Goal: Task Accomplishment & Management: Use online tool/utility

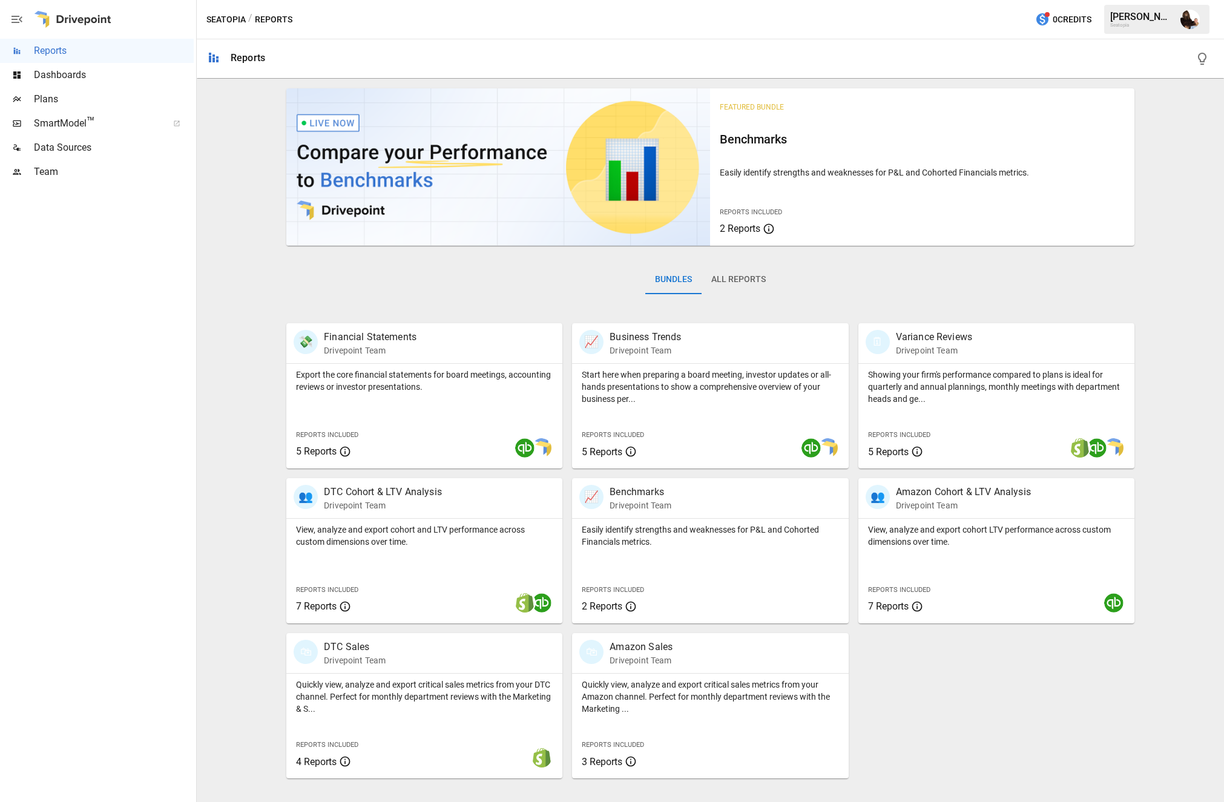
click at [76, 107] on div "Plans" at bounding box center [97, 99] width 194 height 24
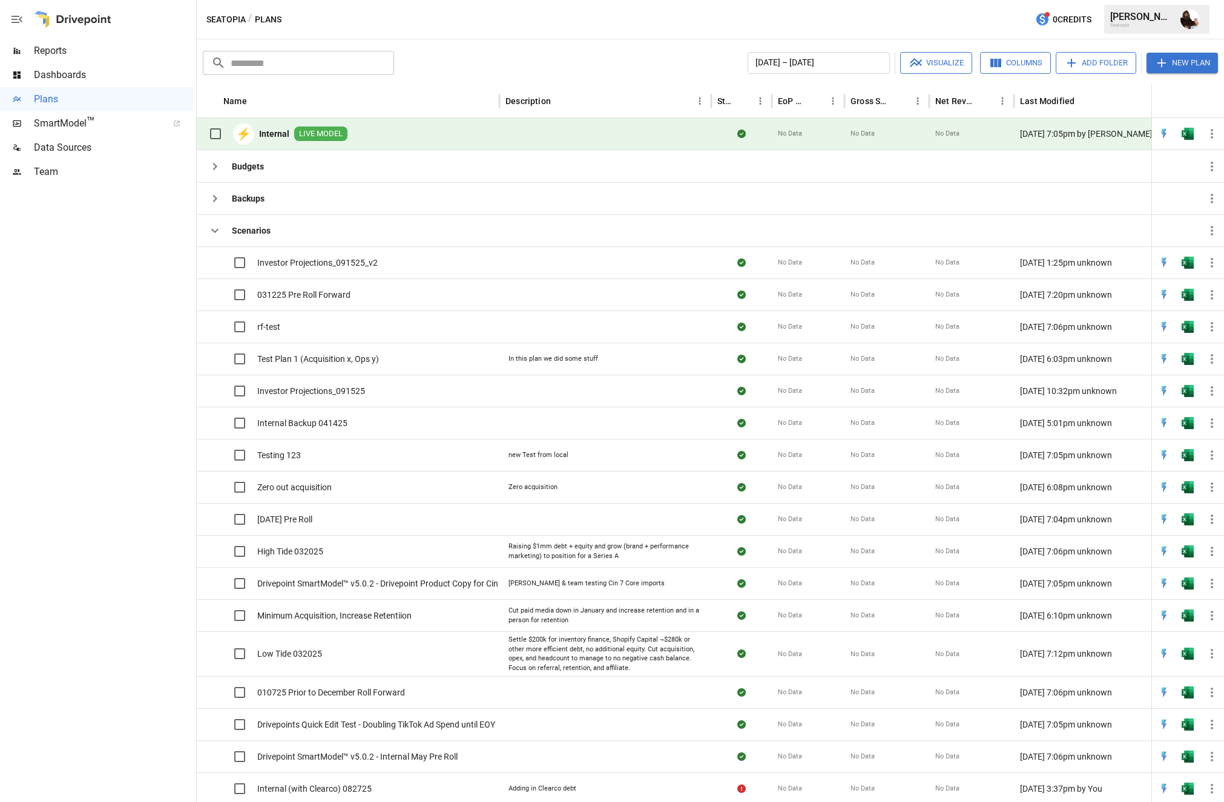
click at [1194, 135] on button "button" at bounding box center [1188, 134] width 39 height 18
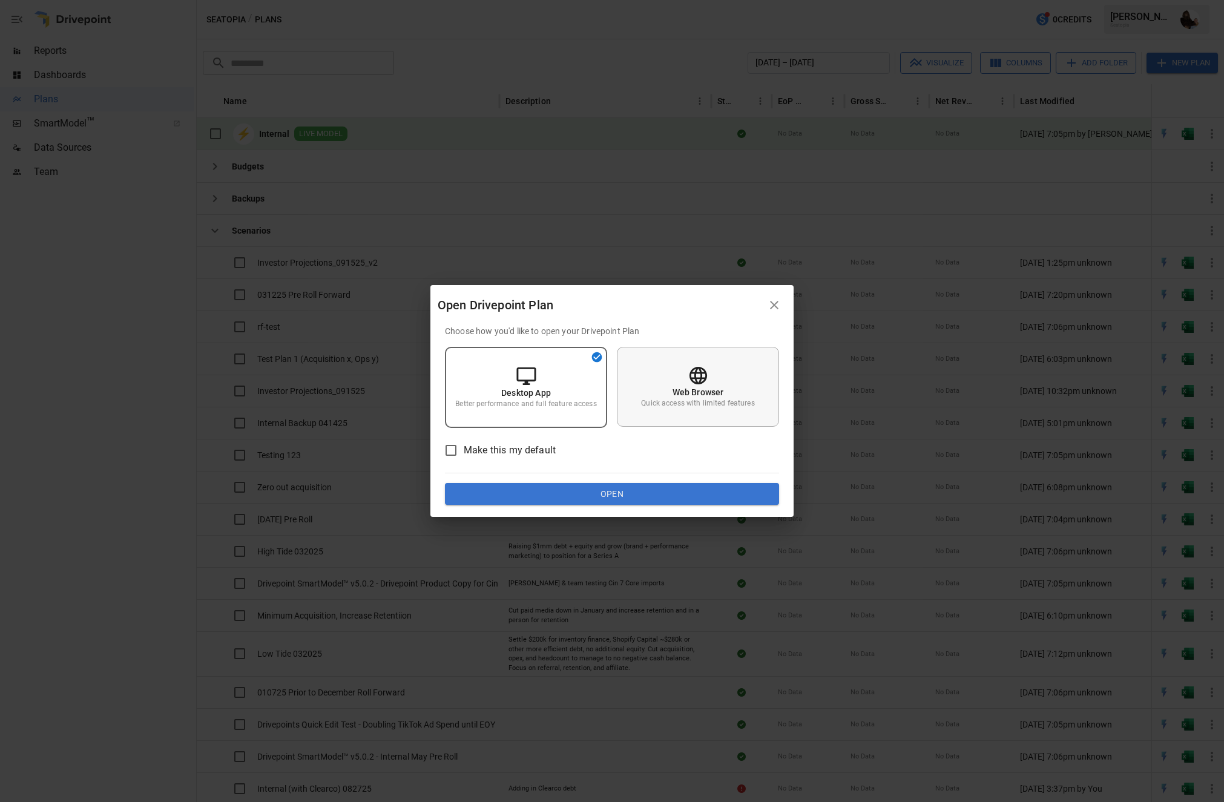
click at [681, 367] on div "Web Browser Quick access with limited features" at bounding box center [698, 387] width 162 height 80
click at [627, 489] on button "Open" at bounding box center [612, 494] width 334 height 22
